Goal: Task Accomplishment & Management: Use online tool/utility

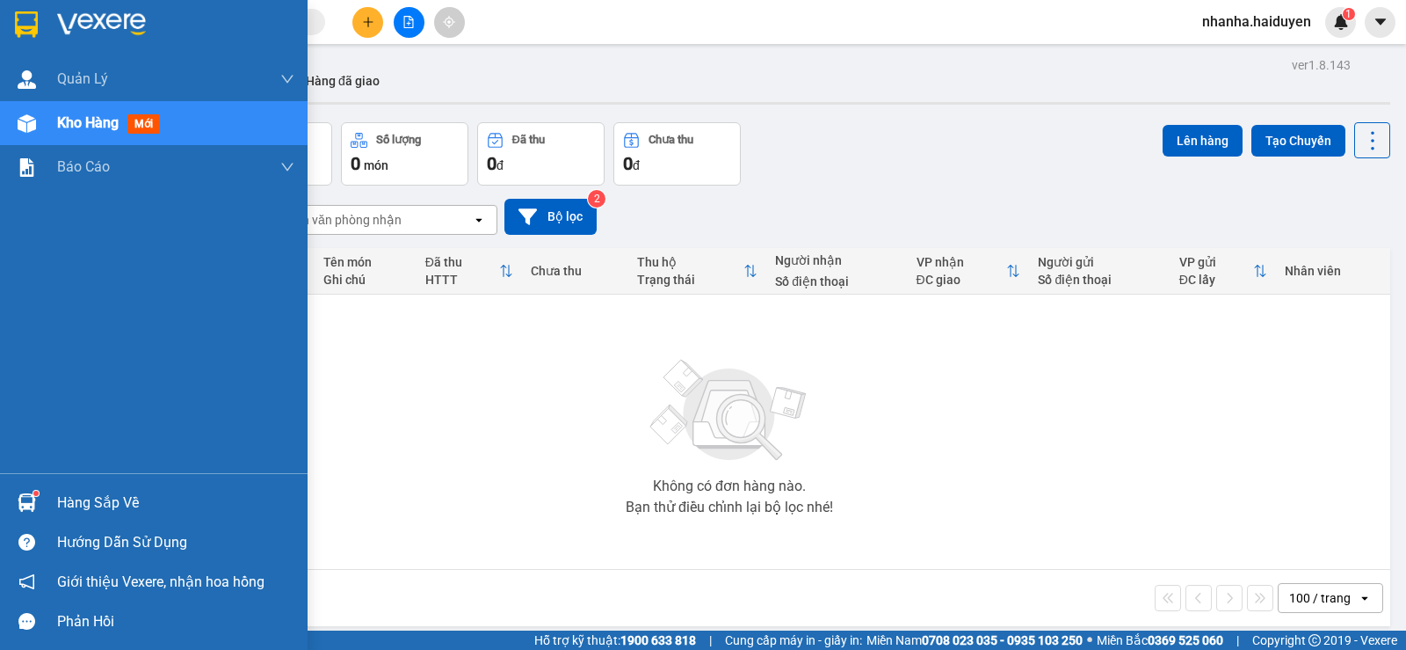
click at [35, 133] on div at bounding box center [26, 123] width 31 height 31
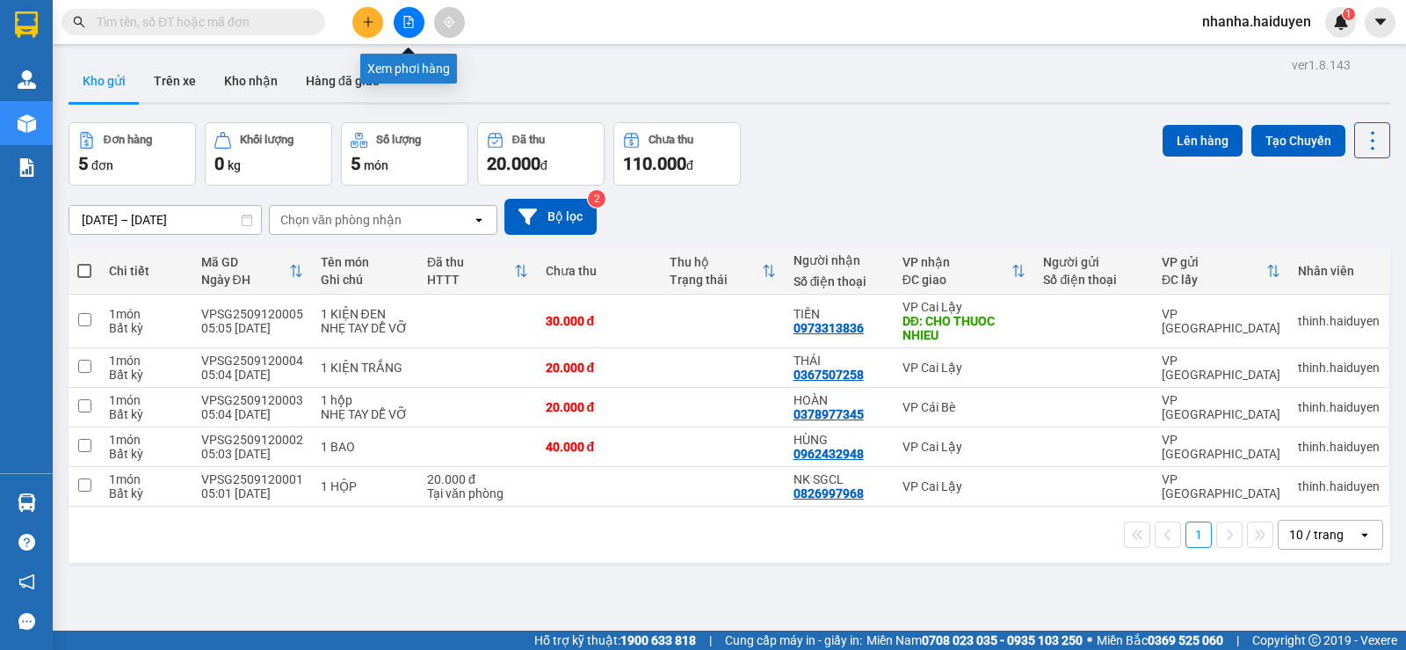
drag, startPoint x: 409, startPoint y: 23, endPoint x: 385, endPoint y: 44, distance: 31.8
click at [408, 23] on icon "file-add" at bounding box center [409, 22] width 12 height 12
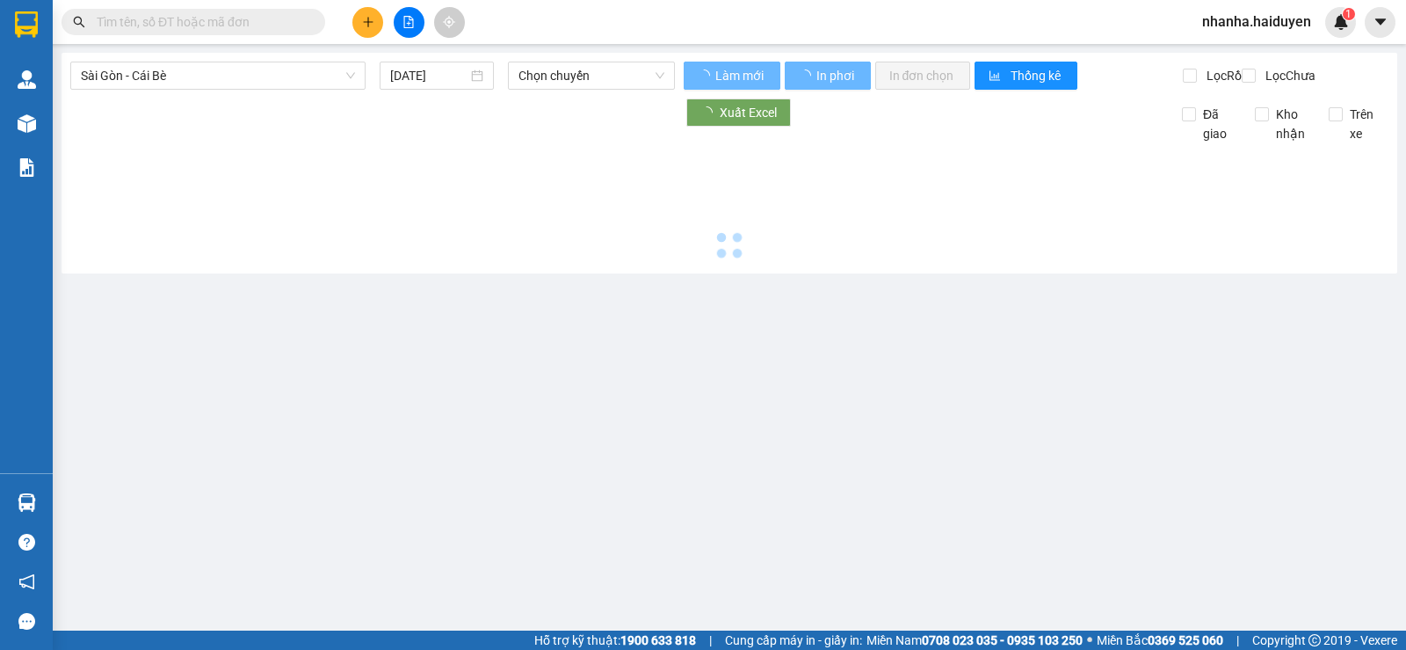
type input "[DATE]"
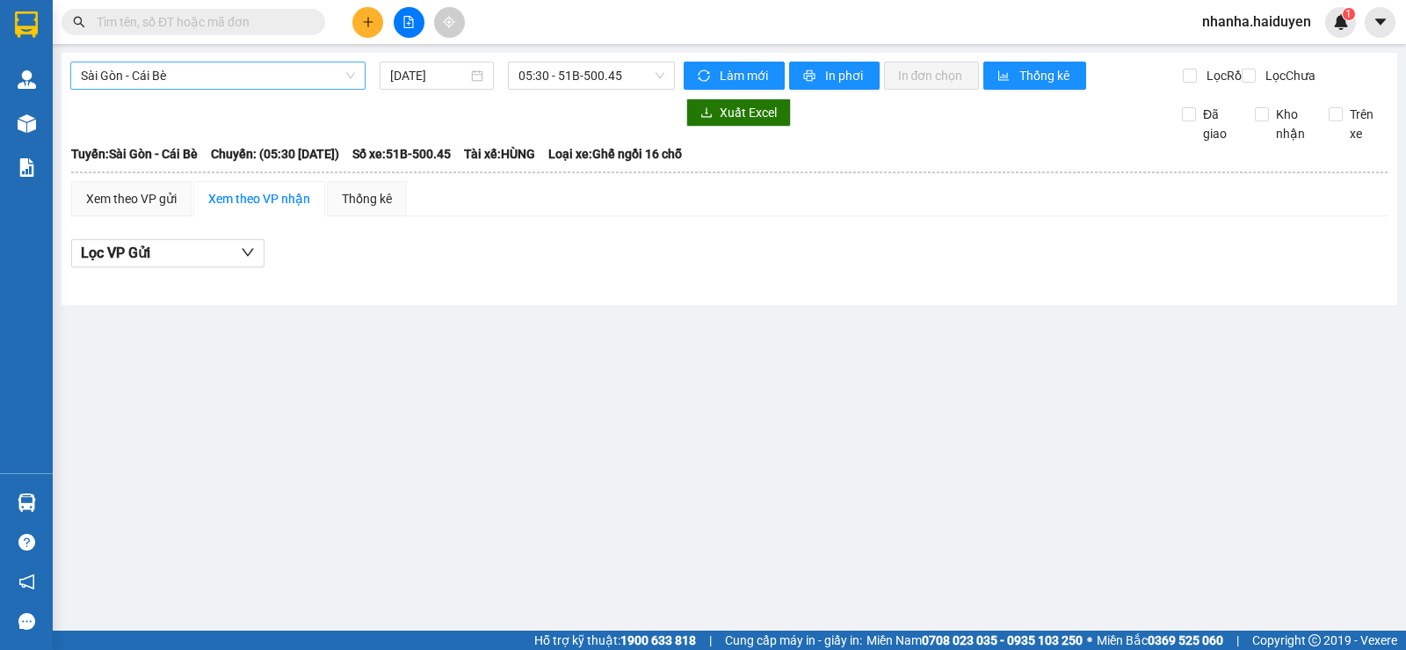
click at [279, 87] on span "Sài Gòn - Cái Bè" at bounding box center [218, 75] width 274 height 26
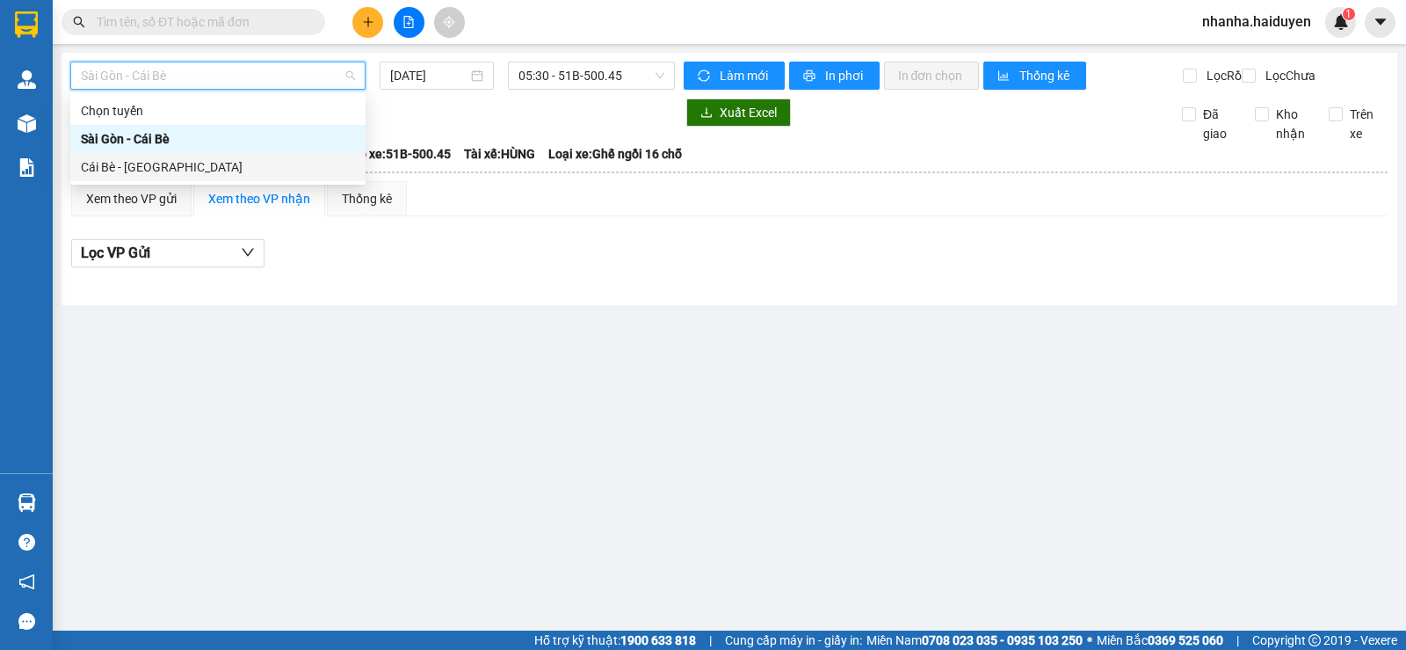
click at [178, 171] on div "Cái Bè - [GEOGRAPHIC_DATA]" at bounding box center [218, 166] width 274 height 19
type input "[DATE]"
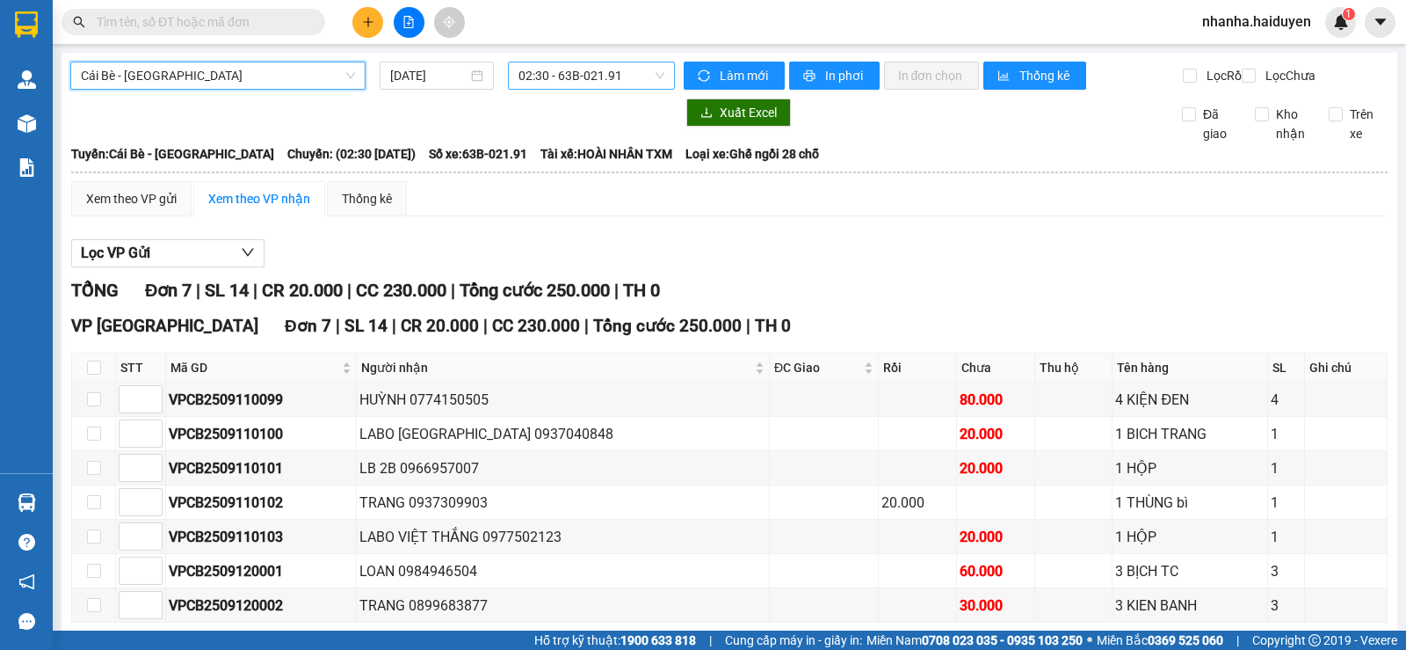
click at [587, 84] on span "02:30 - 63B-021.91" at bounding box center [591, 75] width 145 height 26
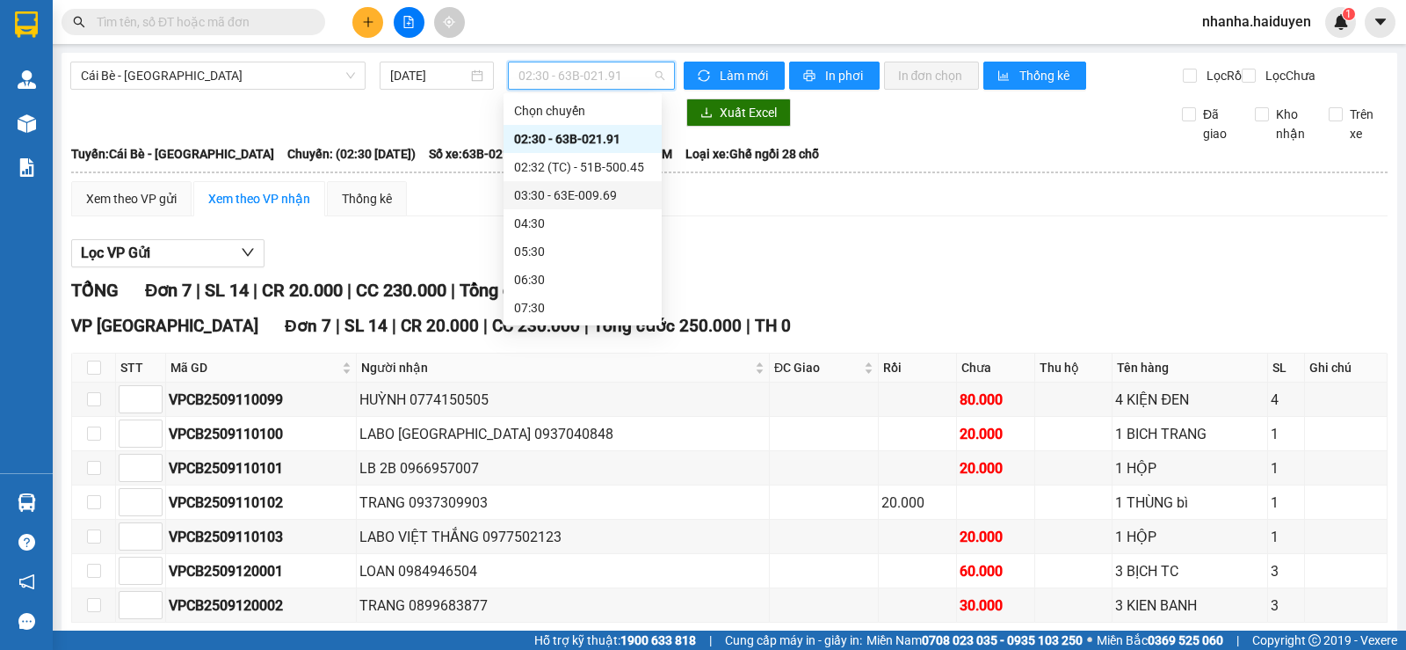
click at [599, 192] on div "03:30 - 63E-009.69" at bounding box center [582, 194] width 137 height 19
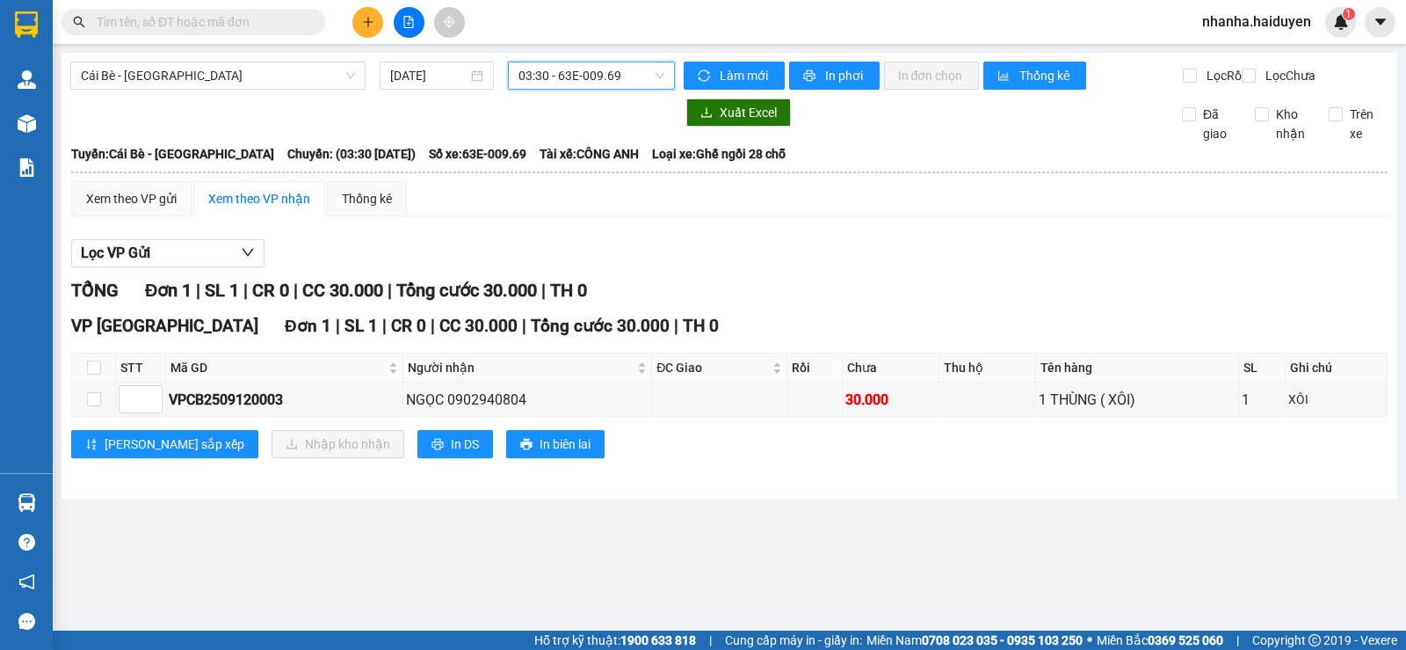
click at [576, 77] on span "03:30 - 63E-009.69" at bounding box center [591, 75] width 145 height 26
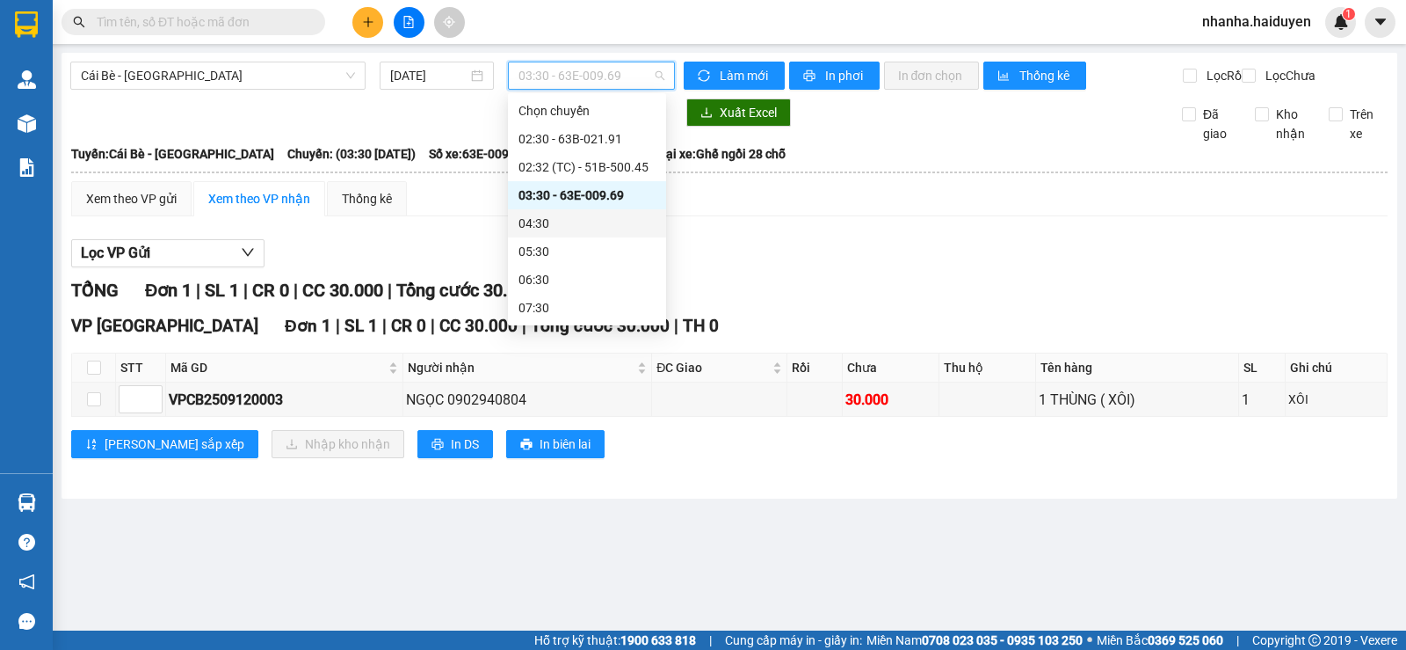
click at [559, 223] on div "04:30" at bounding box center [587, 223] width 137 height 19
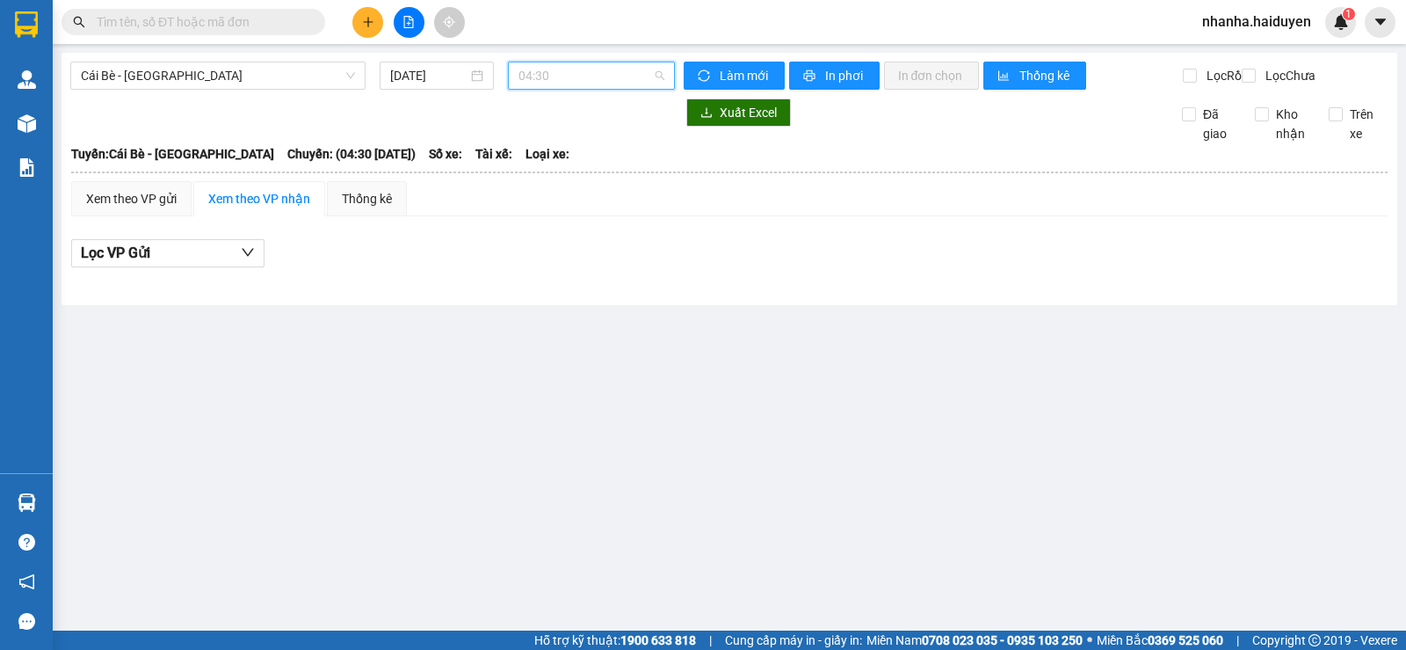
click at [558, 84] on span "04:30" at bounding box center [591, 75] width 145 height 26
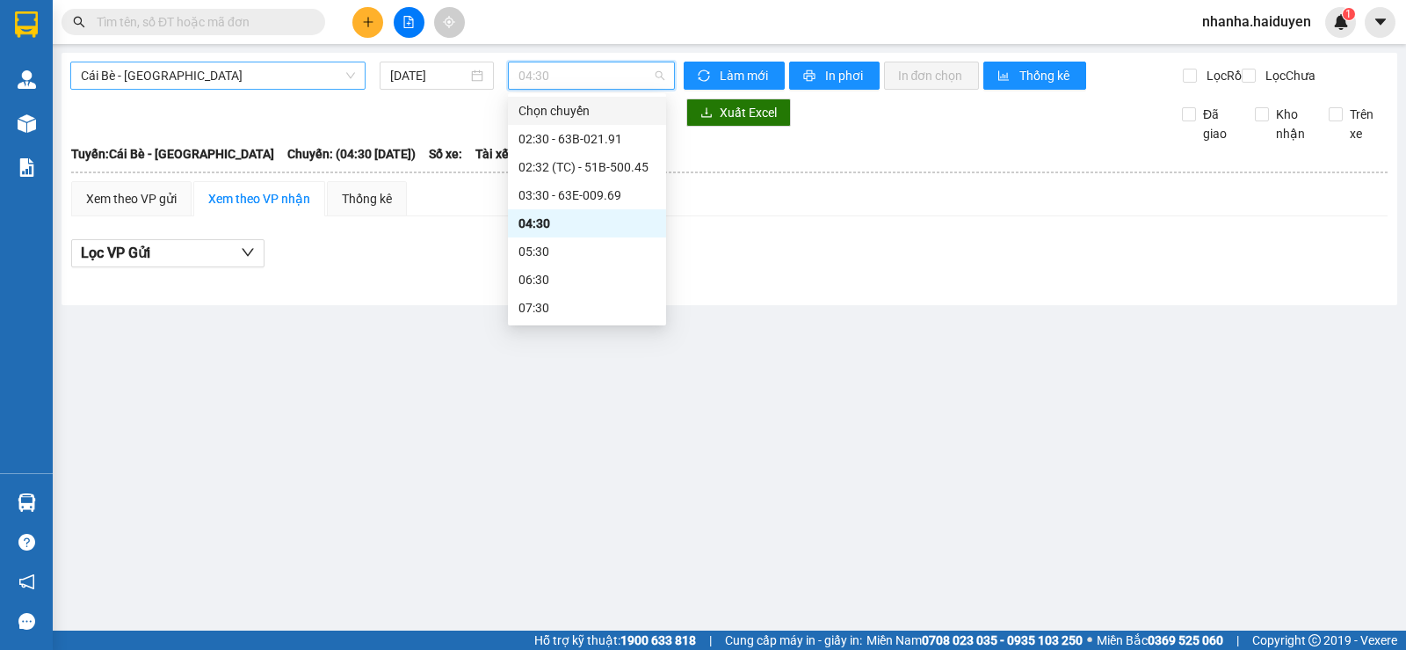
click at [251, 63] on span "Cái Bè - Sài Gòn" at bounding box center [218, 75] width 274 height 26
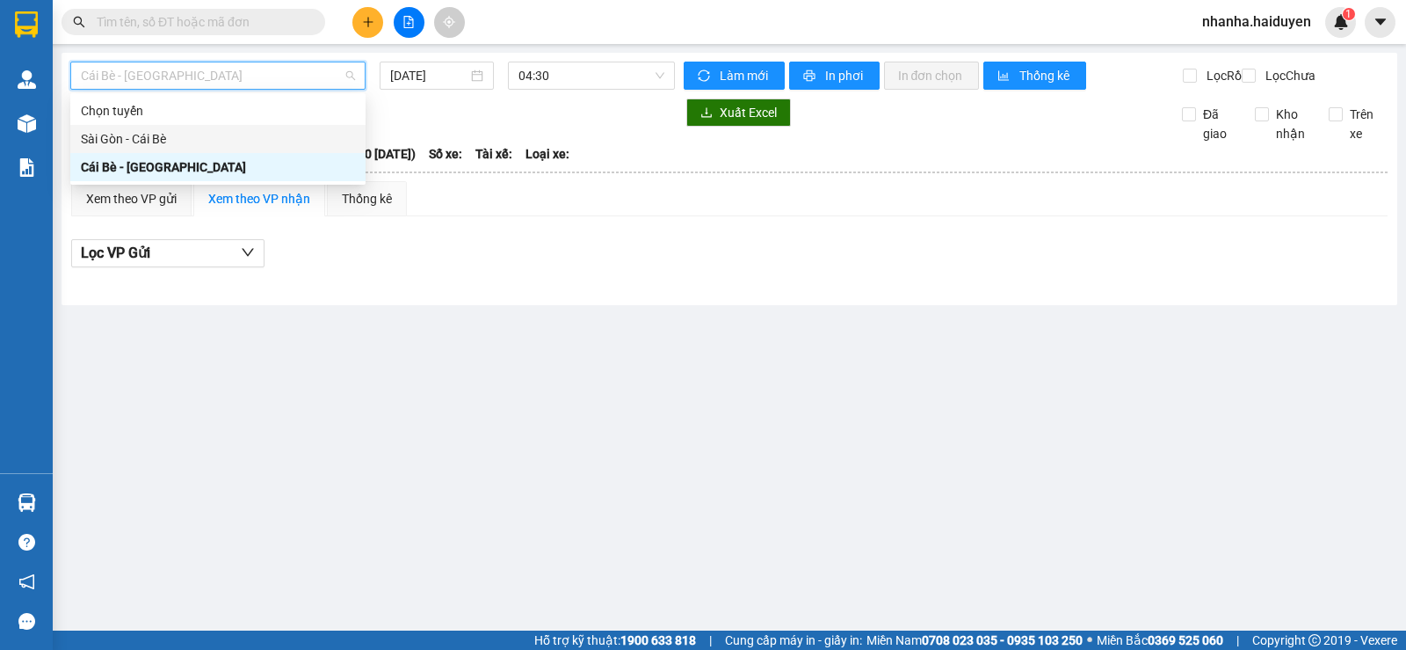
drag, startPoint x: 228, startPoint y: 134, endPoint x: 375, endPoint y: 40, distance: 175.1
click at [228, 134] on div "Sài Gòn - Cái Bè" at bounding box center [218, 138] width 274 height 19
type input "12/09/2025"
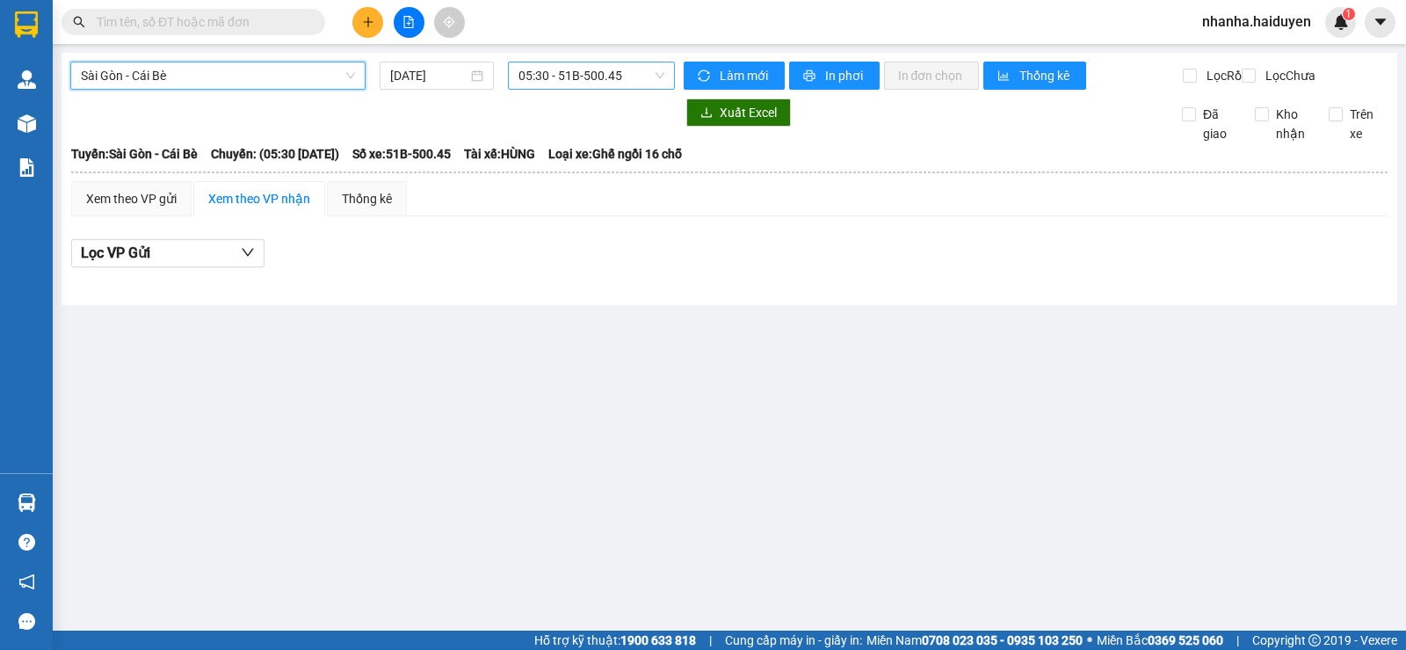
click at [559, 83] on span "05:30 - 51B-500.45" at bounding box center [591, 75] width 145 height 26
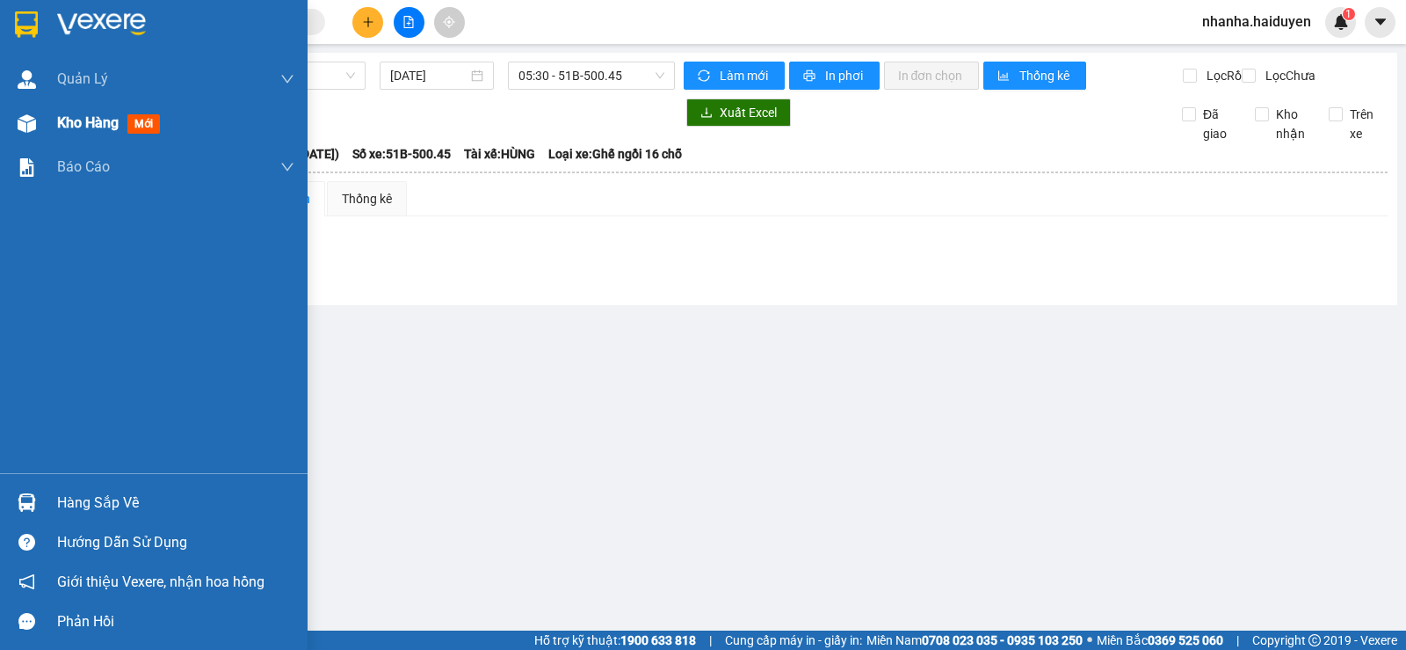
click at [35, 128] on img at bounding box center [27, 123] width 18 height 18
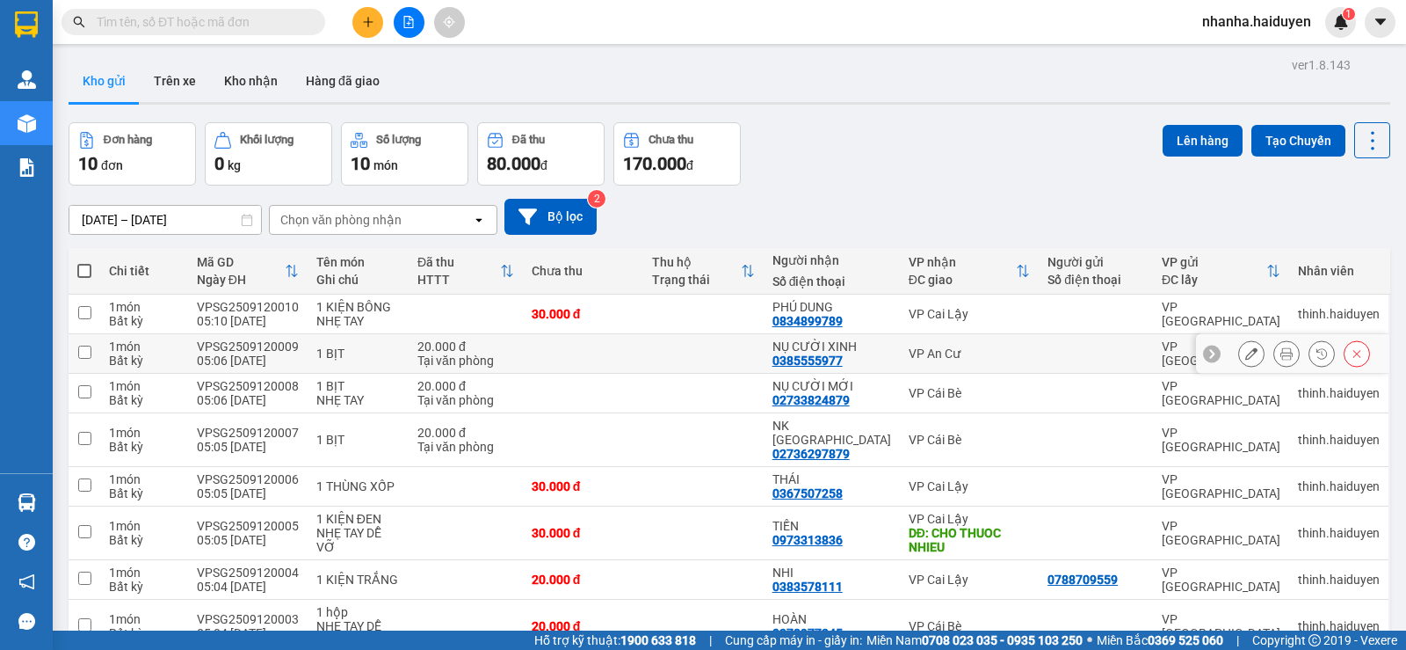
scroll to position [146, 0]
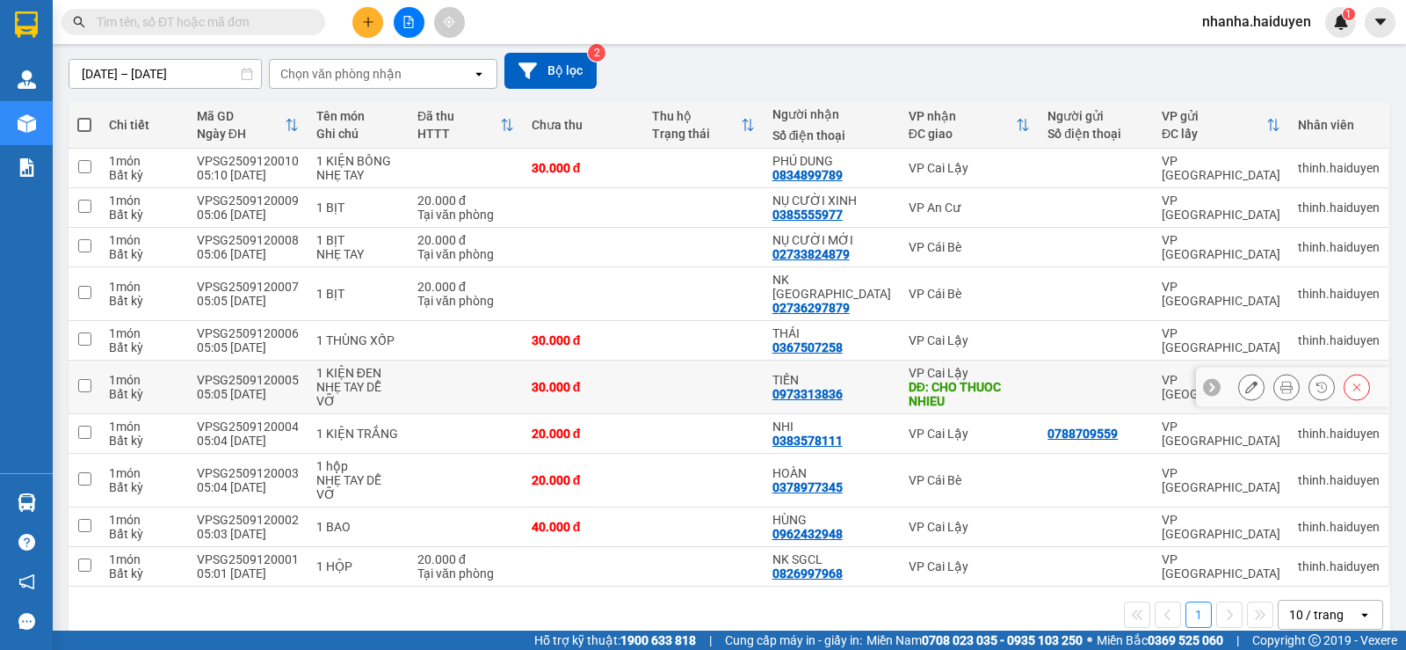
click at [679, 369] on td at bounding box center [703, 387] width 120 height 54
checkbox input "true"
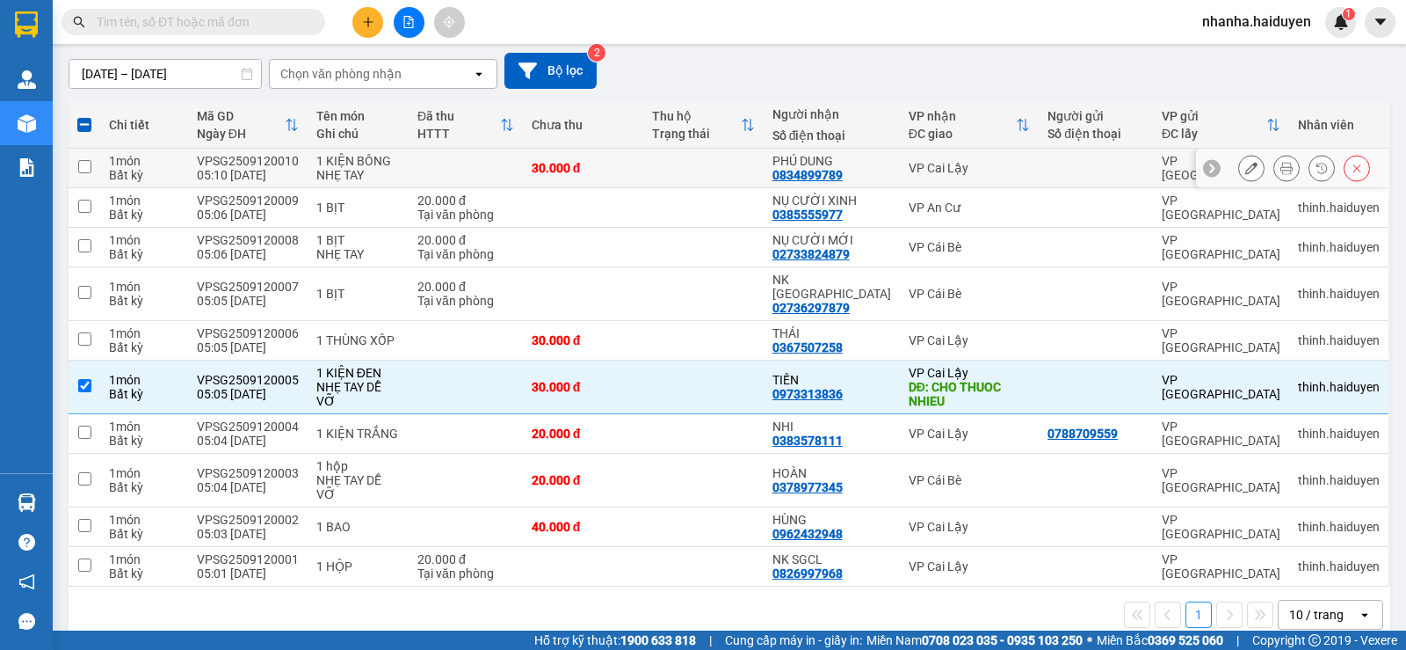
scroll to position [0, 0]
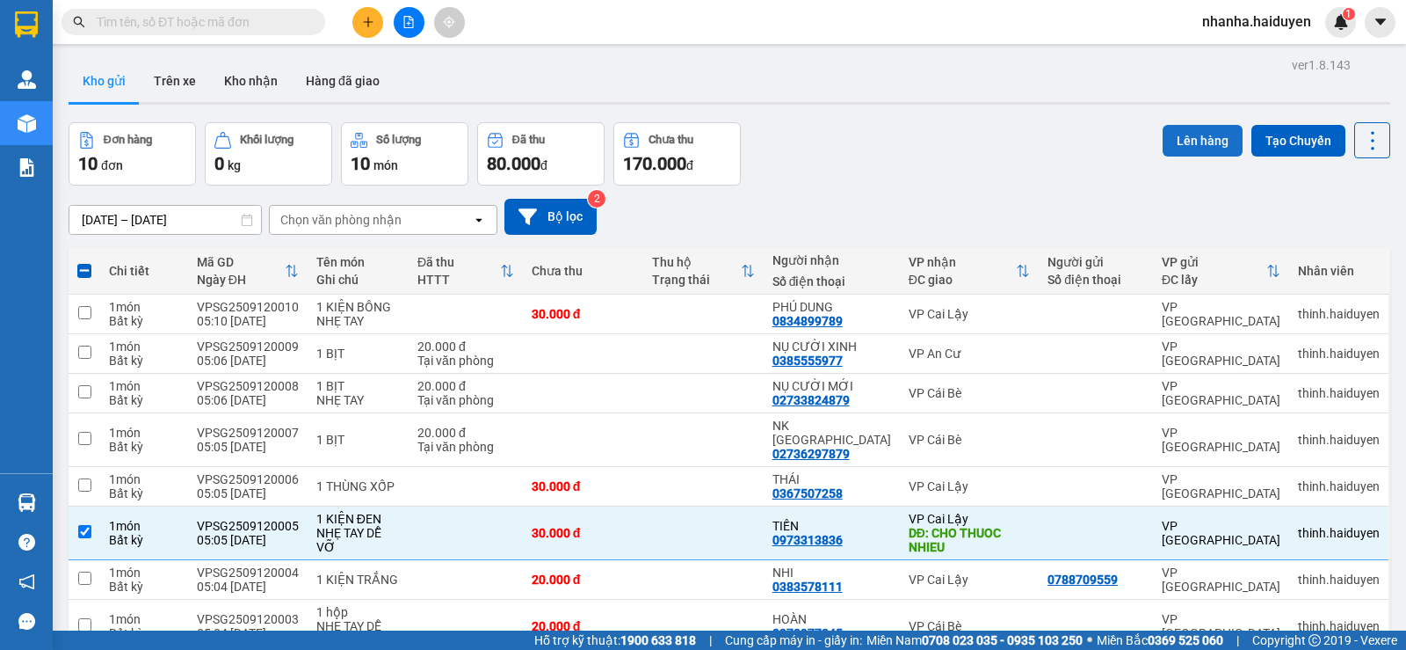
click at [1199, 137] on button "Lên hàng" at bounding box center [1203, 141] width 80 height 32
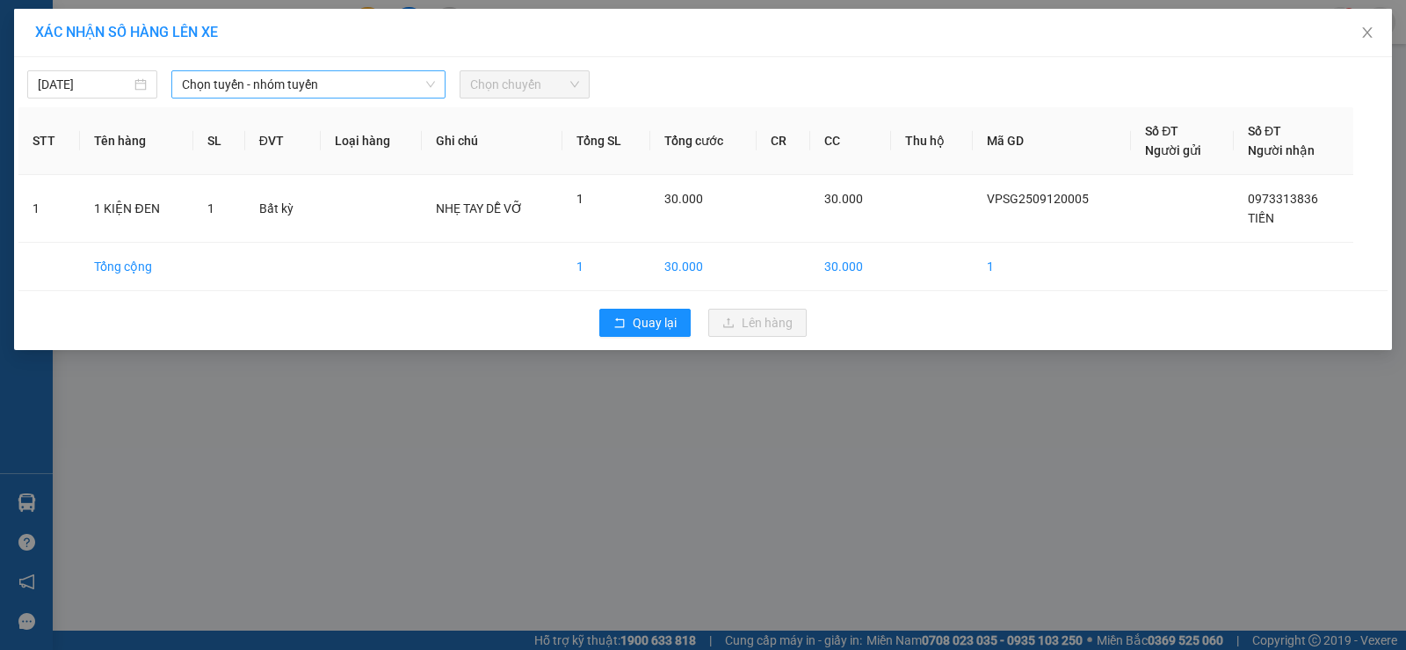
click at [323, 96] on span "Chọn tuyến - nhóm tuyến" at bounding box center [308, 84] width 253 height 26
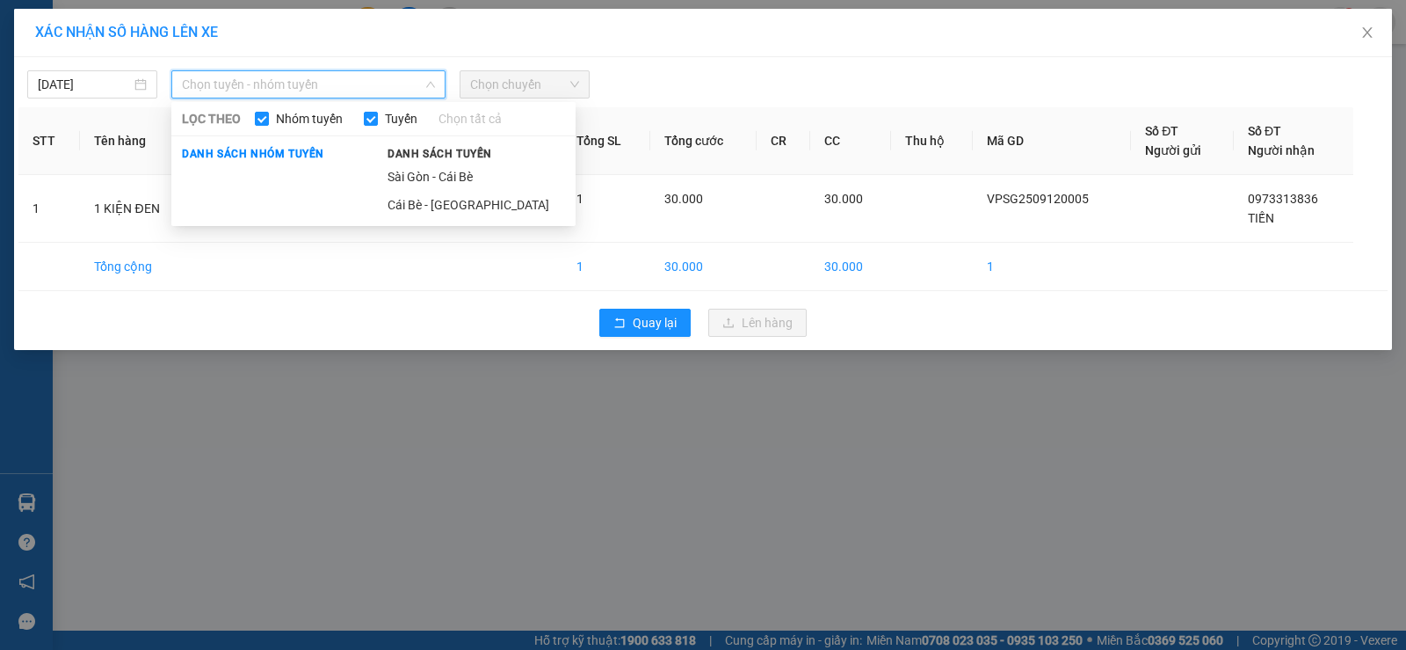
drag, startPoint x: 416, startPoint y: 178, endPoint x: 538, endPoint y: 128, distance: 131.7
click at [419, 175] on li "Sài Gòn - Cái Bè" at bounding box center [476, 177] width 199 height 28
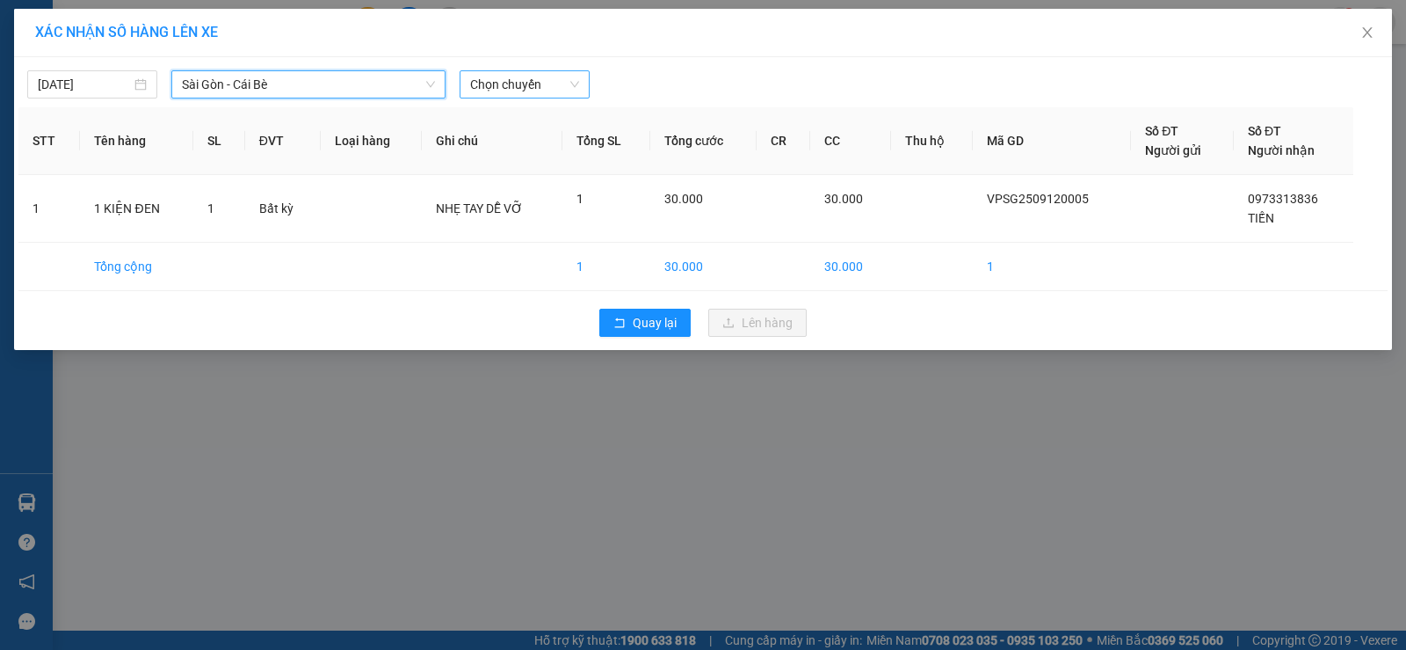
click at [533, 81] on span "Chọn chuyến" at bounding box center [524, 84] width 109 height 26
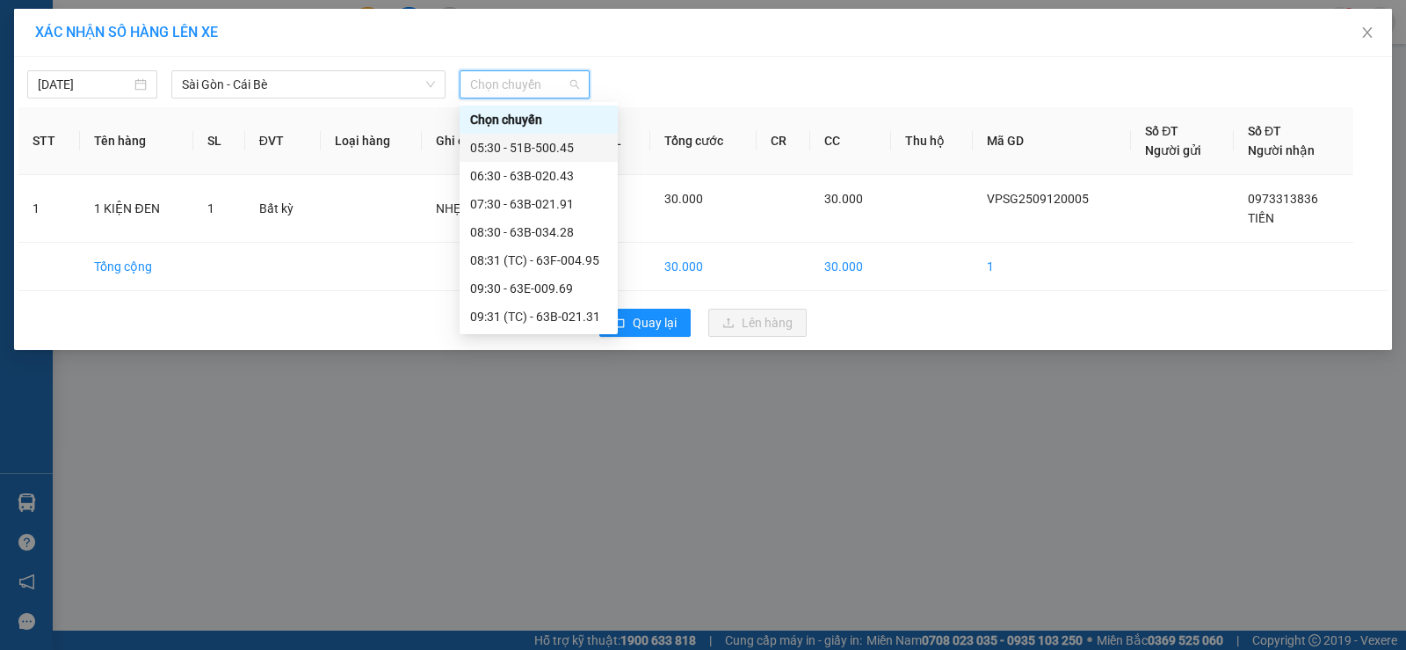
click at [571, 151] on div "05:30 - 51B-500.45" at bounding box center [538, 147] width 137 height 19
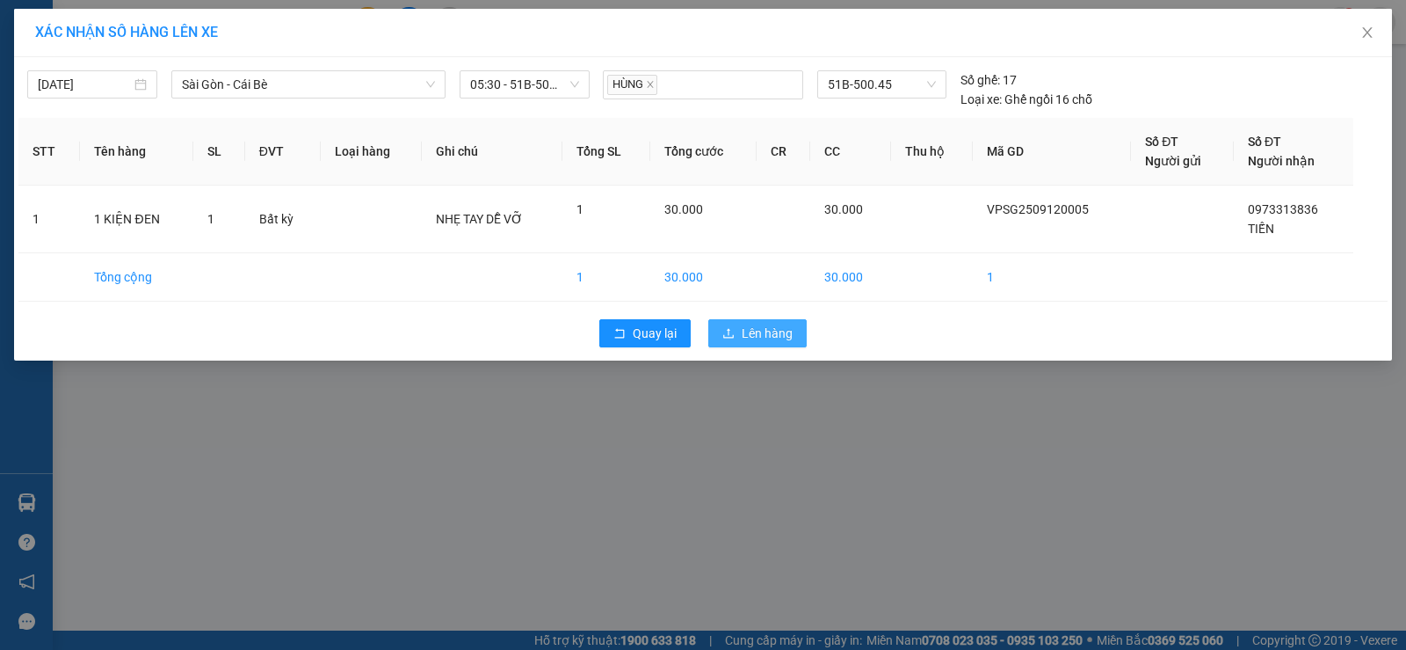
click at [753, 332] on span "Lên hàng" at bounding box center [767, 332] width 51 height 19
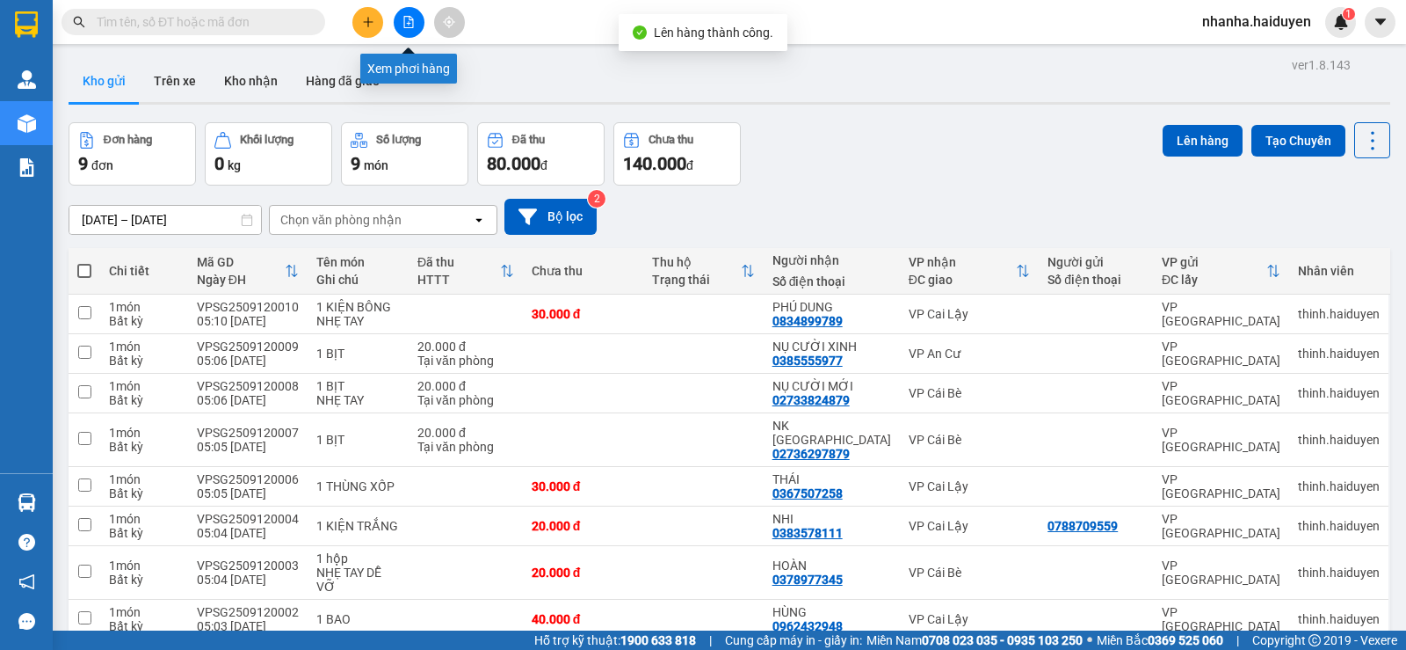
click at [409, 30] on button at bounding box center [409, 22] width 31 height 31
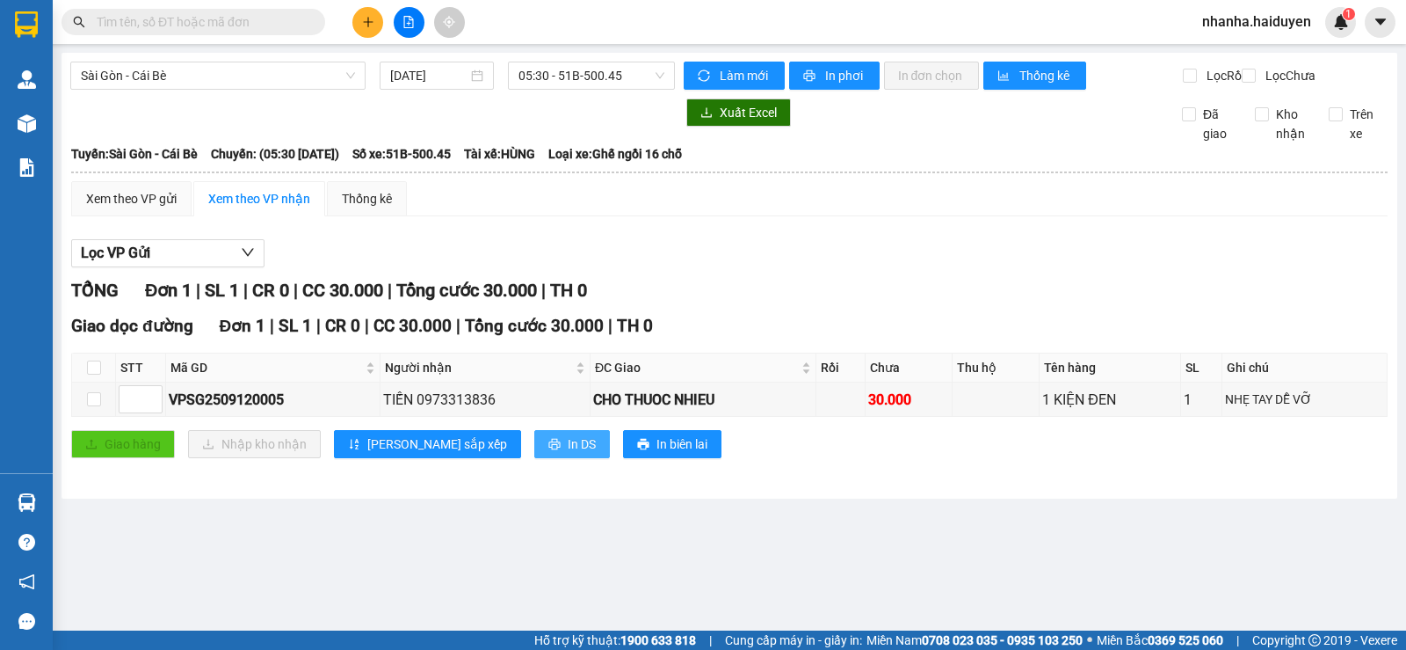
click at [568, 454] on span "In DS" at bounding box center [582, 443] width 28 height 19
click at [446, 79] on input "12/09/2025" at bounding box center [429, 75] width 78 height 19
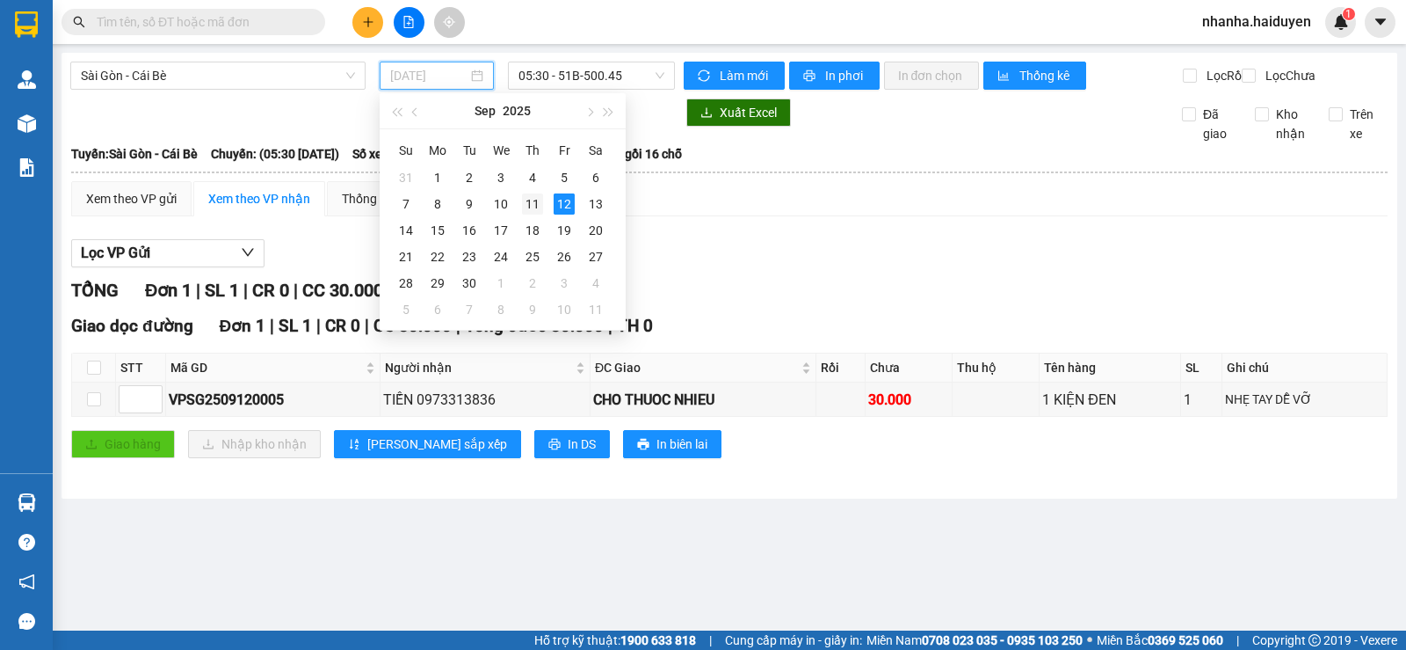
click at [533, 207] on div "11" at bounding box center [532, 203] width 21 height 21
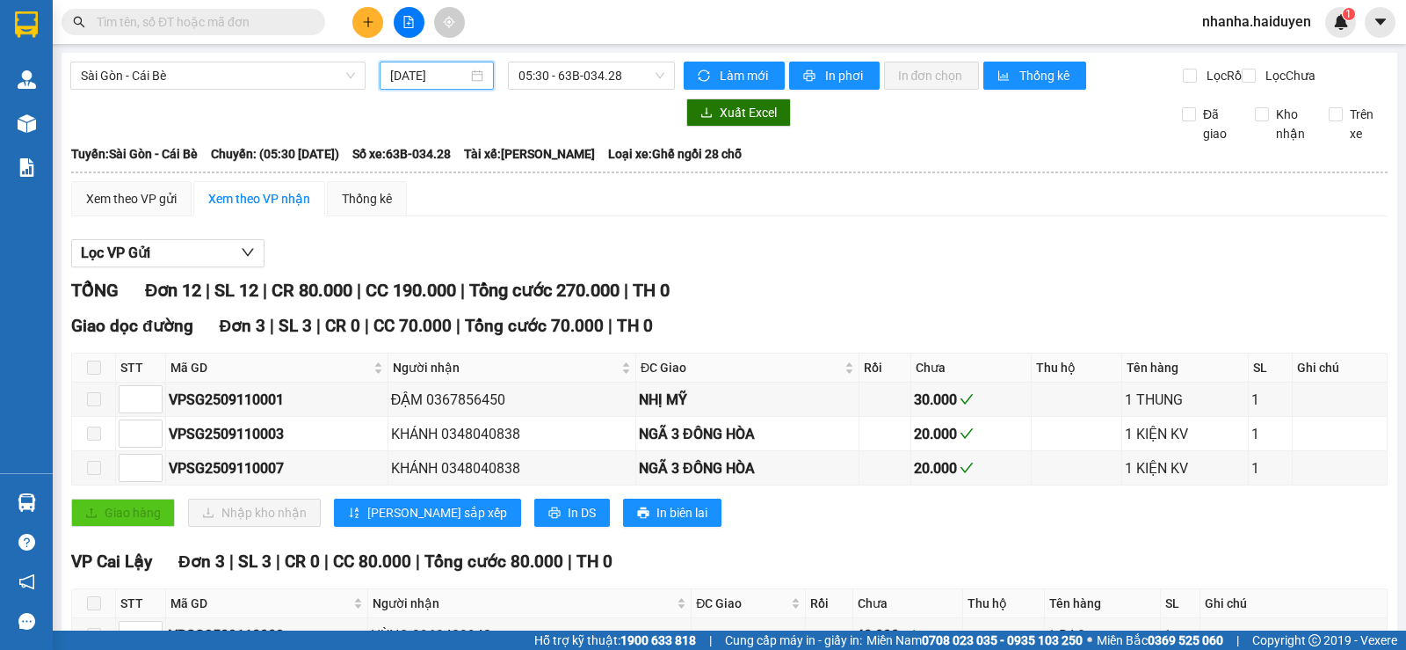
click at [432, 80] on input "11/09/2025" at bounding box center [429, 75] width 78 height 19
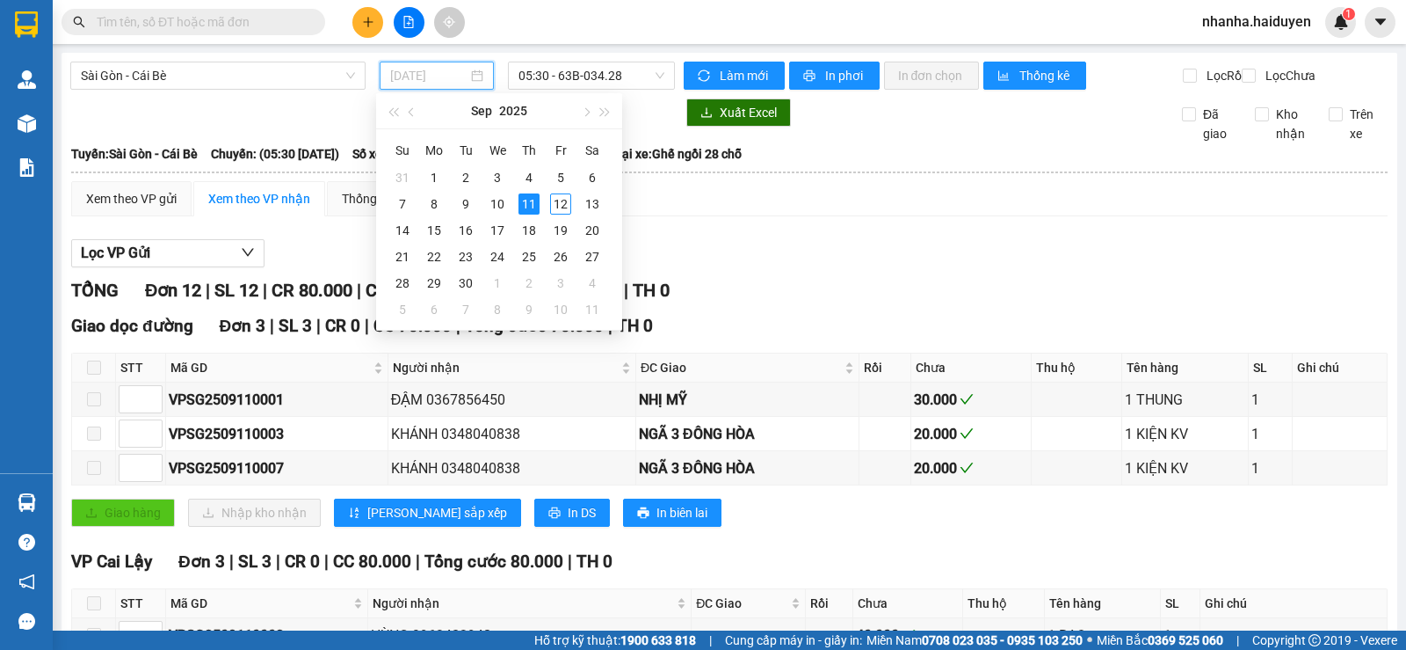
drag, startPoint x: 565, startPoint y: 200, endPoint x: 532, endPoint y: 11, distance: 191.0
click at [563, 199] on div "12" at bounding box center [560, 203] width 21 height 21
type input "12/09/2025"
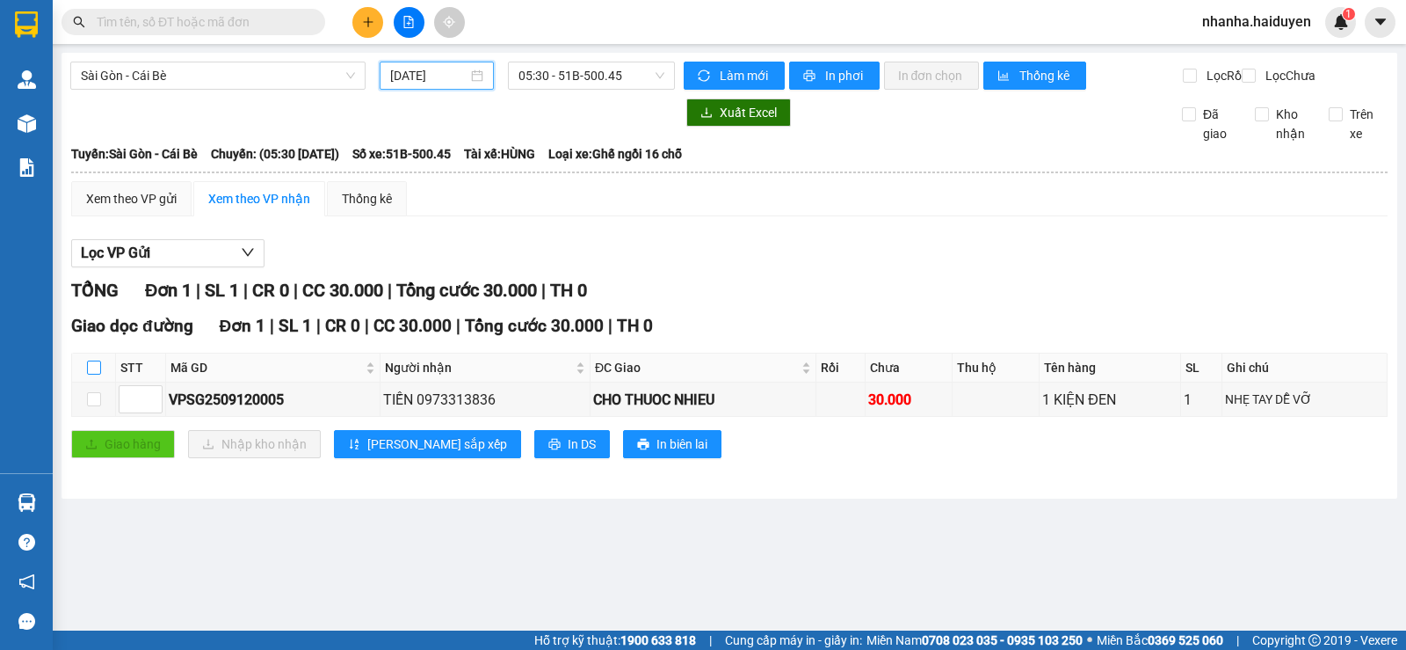
click at [98, 374] on input "checkbox" at bounding box center [94, 367] width 14 height 14
checkbox input "true"
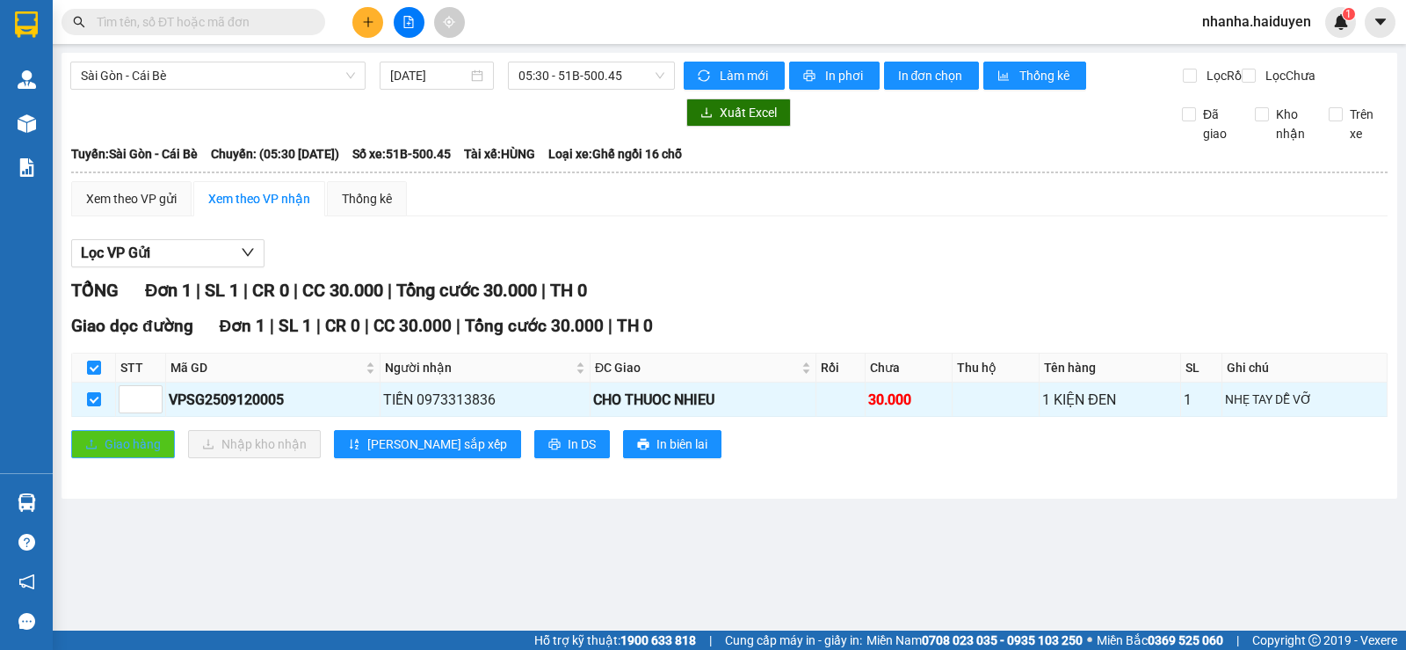
click at [105, 454] on span "Giao hàng" at bounding box center [133, 443] width 56 height 19
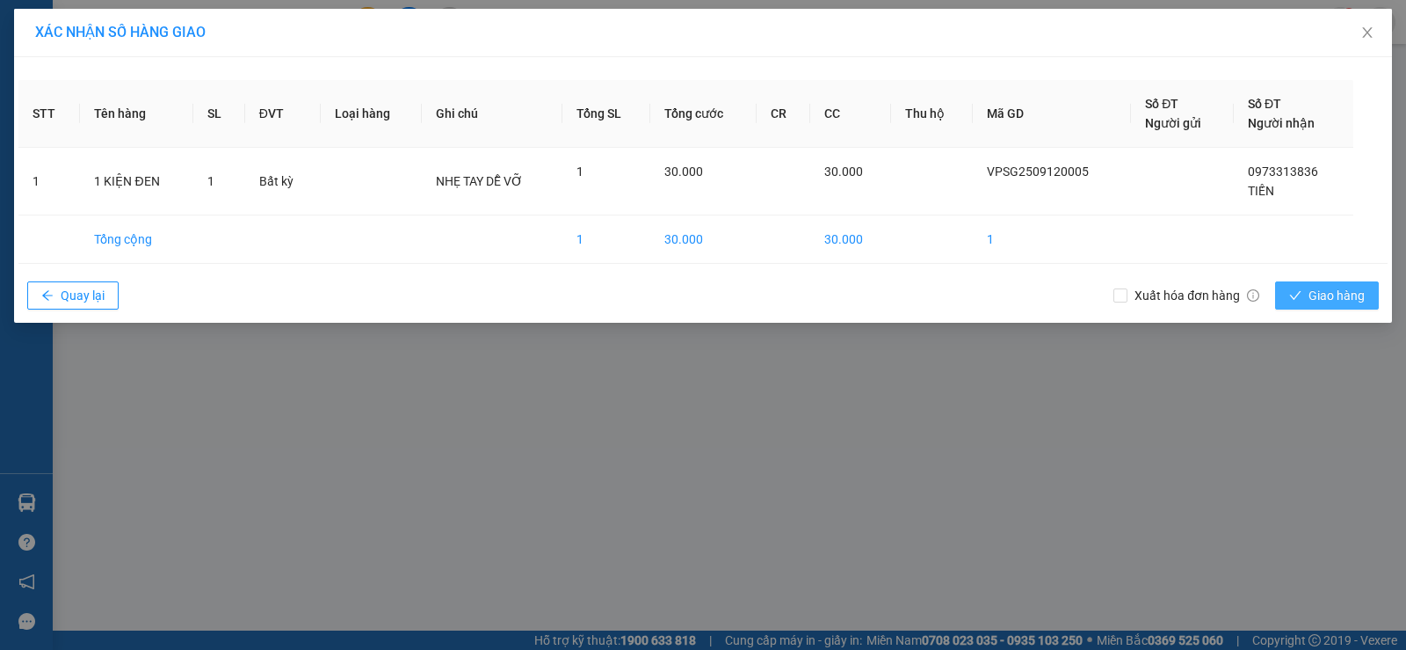
click at [1332, 293] on span "Giao hàng" at bounding box center [1337, 295] width 56 height 19
